Goal: Information Seeking & Learning: Learn about a topic

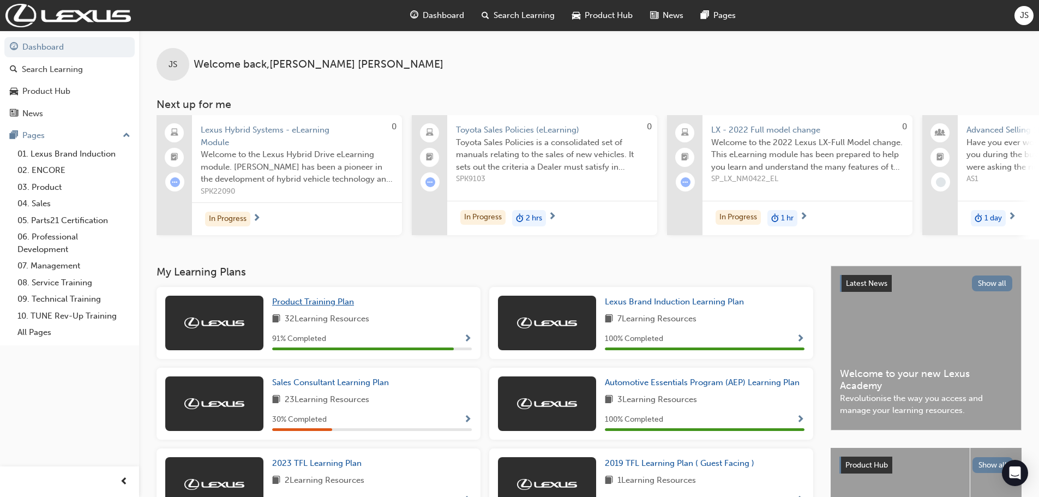
click at [297, 301] on span "Product Training Plan" at bounding box center [313, 302] width 82 height 10
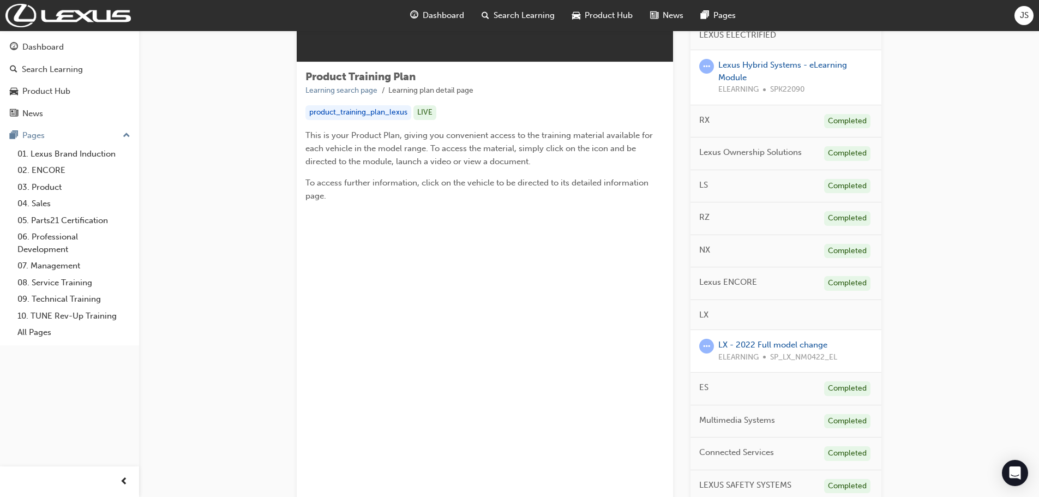
scroll to position [164, 0]
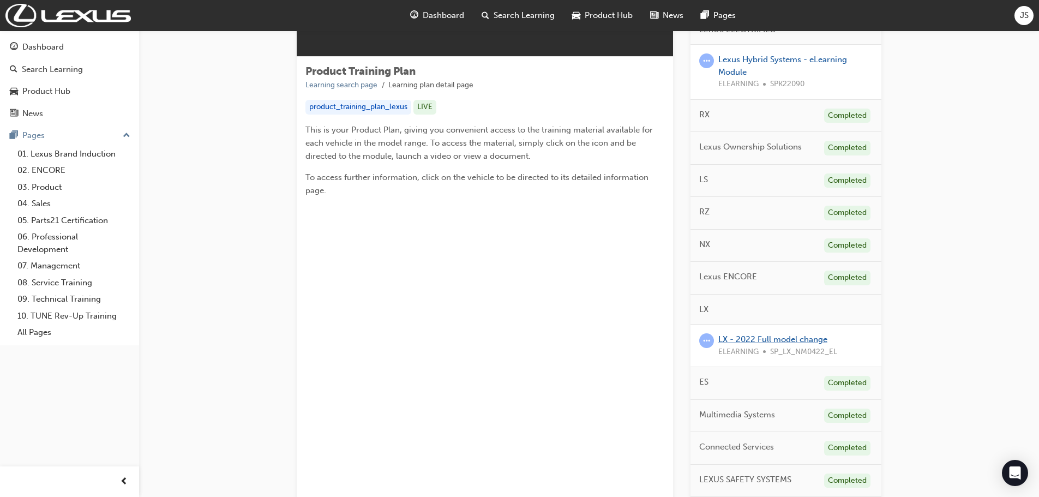
click at [748, 334] on link "LX - 2022 Full model change" at bounding box center [772, 339] width 109 height 10
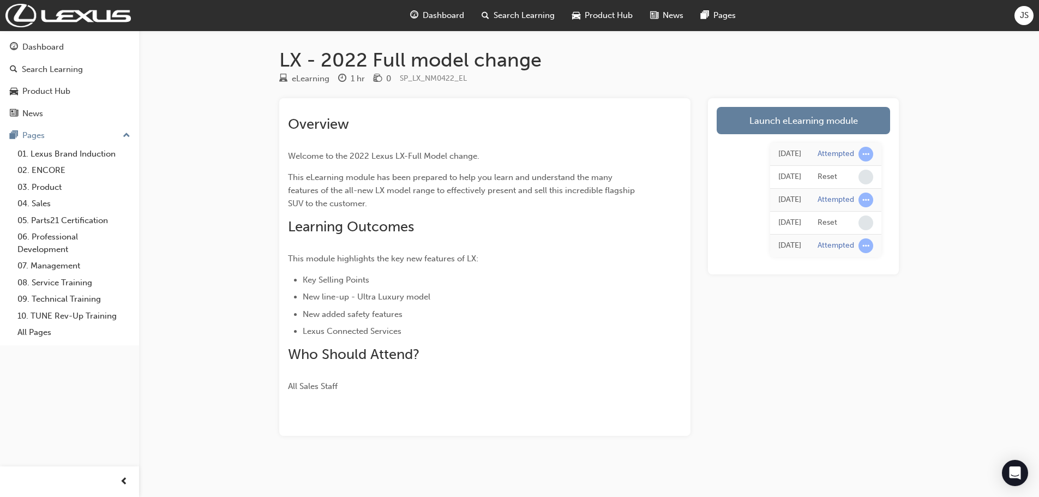
click at [749, 134] on div "[DATE] Attempted [DATE] Reset [DATE] Attempted [DATE] Reset [DATE] Attempted" at bounding box center [803, 199] width 173 height 131
click at [755, 124] on link "Launch eLearning module" at bounding box center [803, 120] width 173 height 27
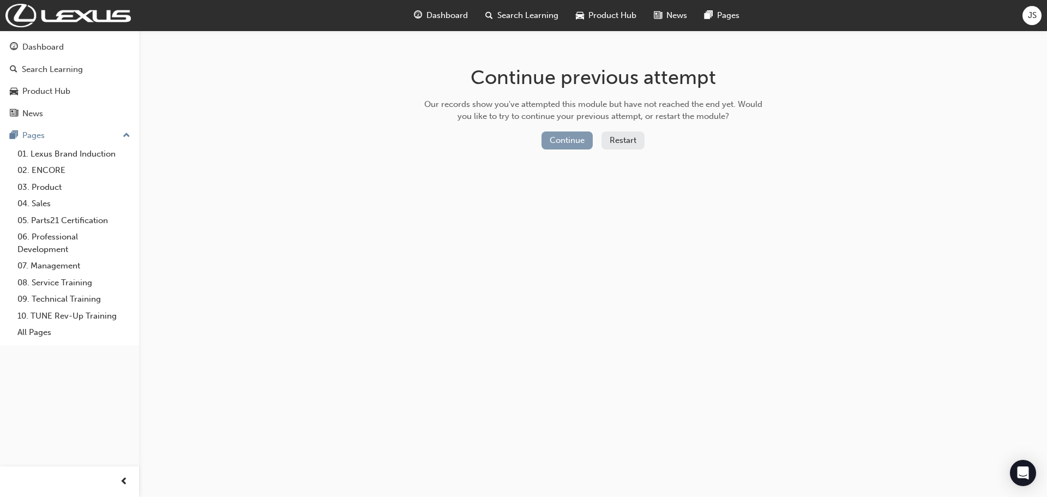
click at [577, 141] on button "Continue" at bounding box center [567, 140] width 51 height 18
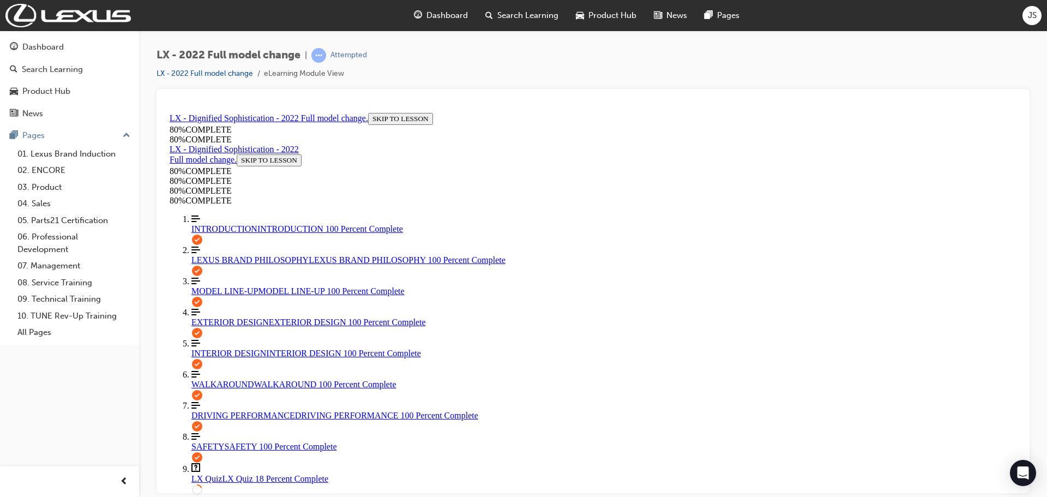
scroll to position [147, 0]
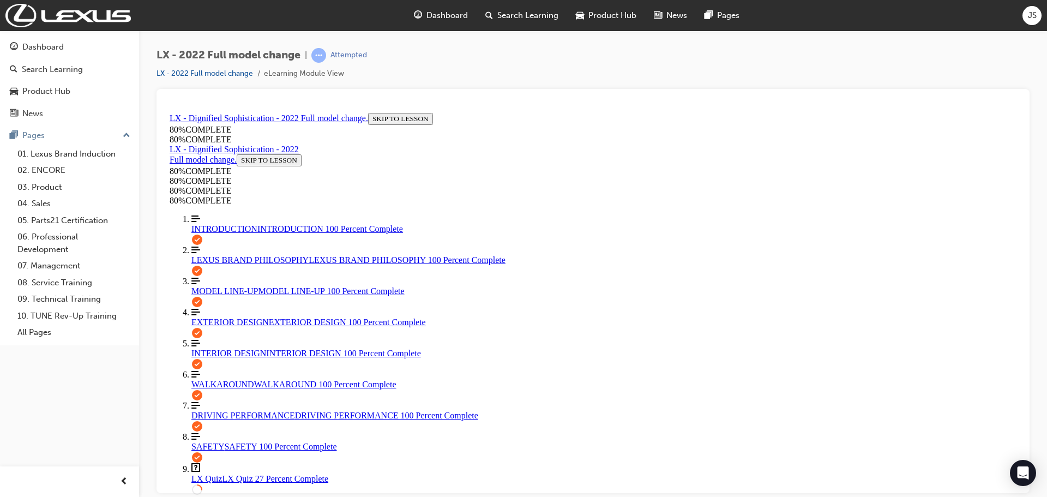
scroll to position [94, 0]
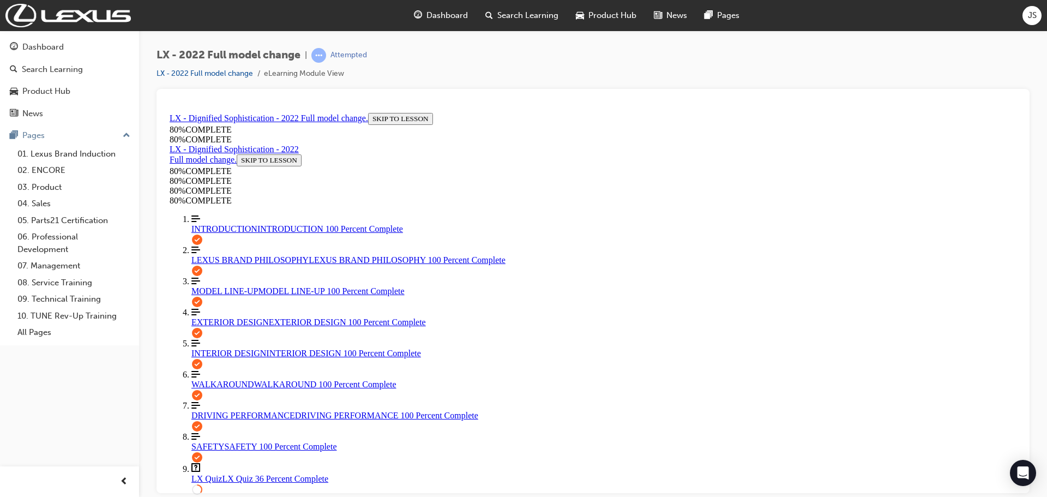
scroll to position [40, 0]
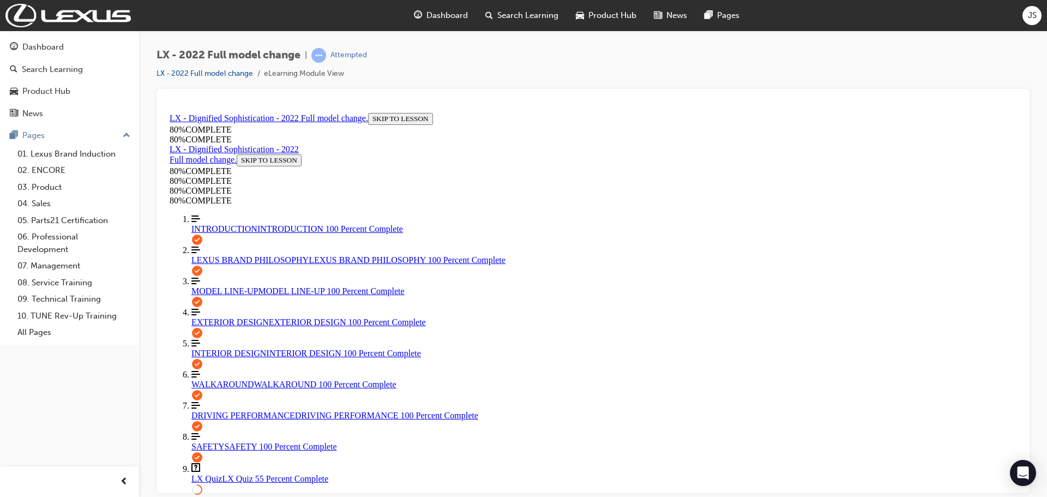
scroll to position [149, 0]
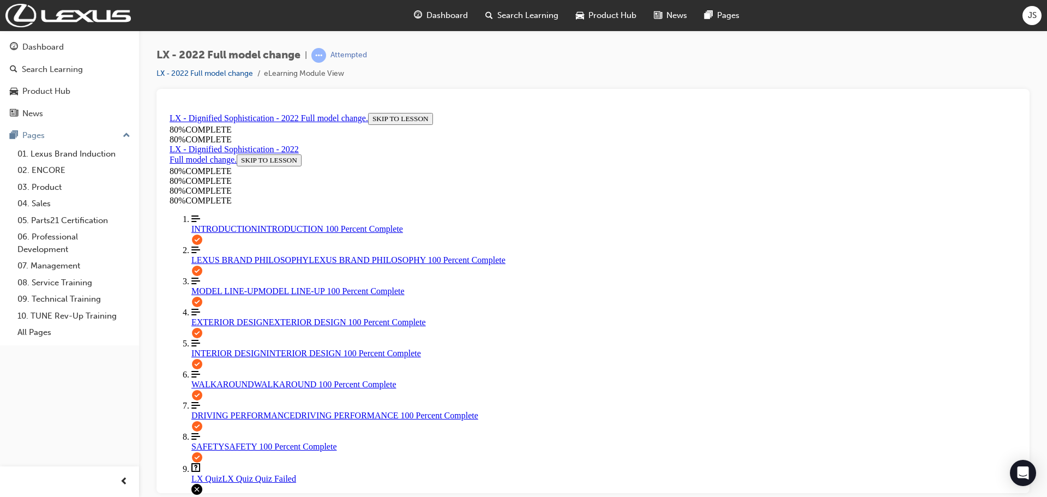
scroll to position [148, 0]
